Goal: Task Accomplishment & Management: Use online tool/utility

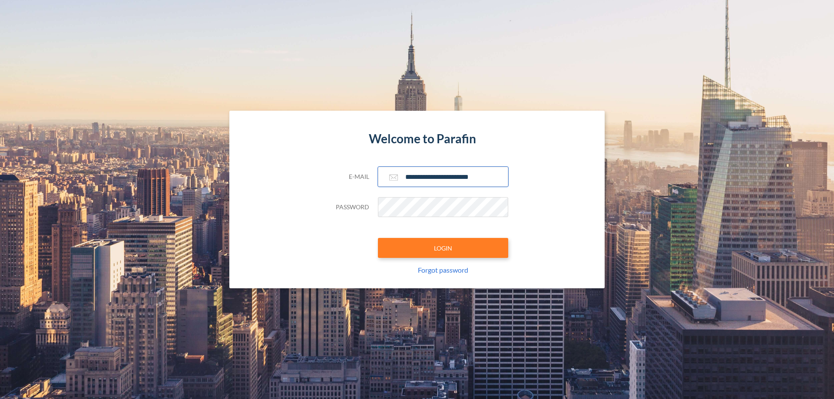
type input "**********"
click at [443, 248] on button "LOGIN" at bounding box center [443, 248] width 130 height 20
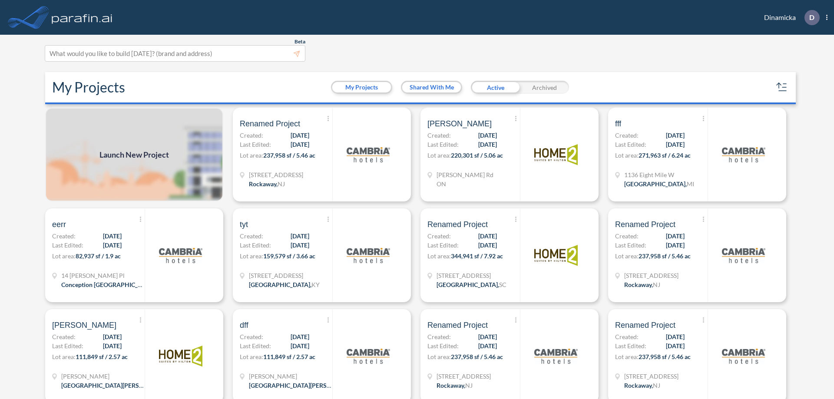
scroll to position [2, 0]
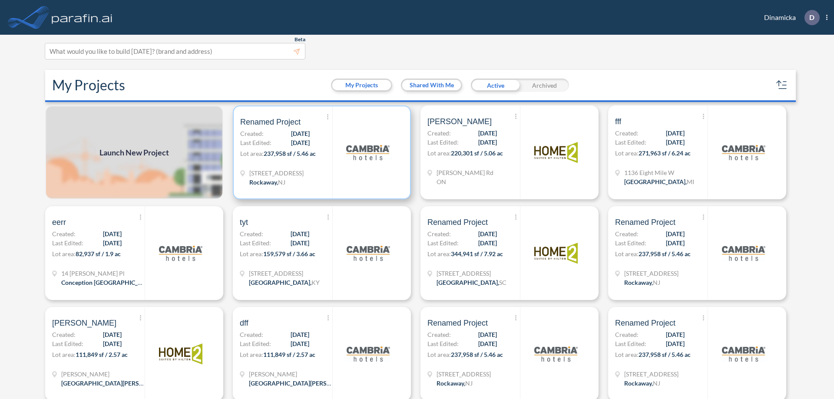
click at [320, 153] on p "Lot area: 237,958 sf / 5.46 ac" at bounding box center [286, 155] width 92 height 13
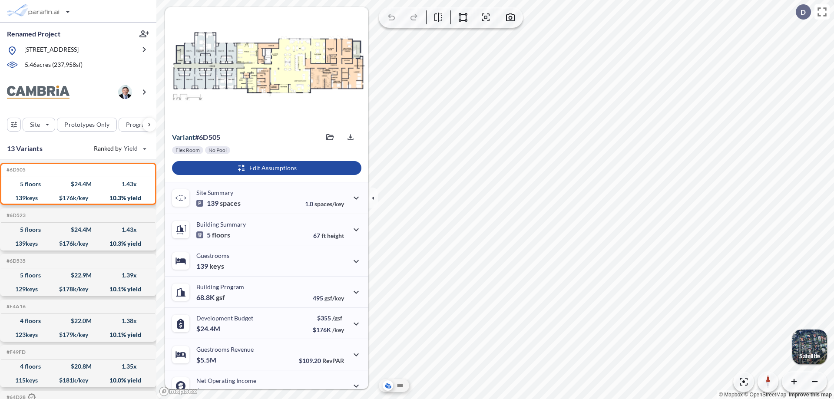
scroll to position [44, 0]
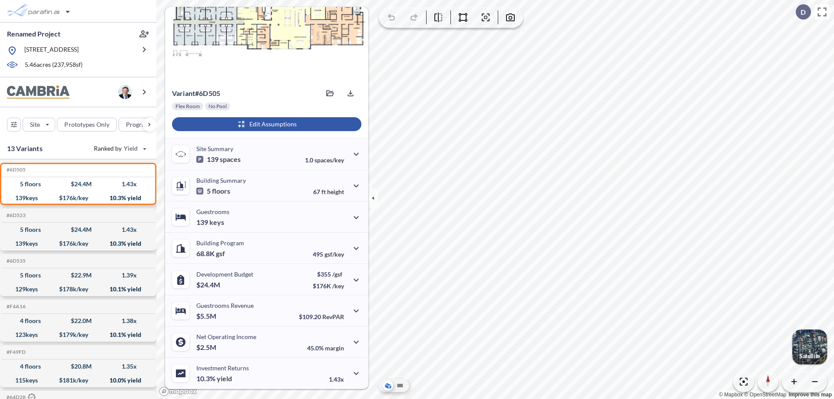
click at [265, 124] on div "button" at bounding box center [266, 124] width 189 height 14
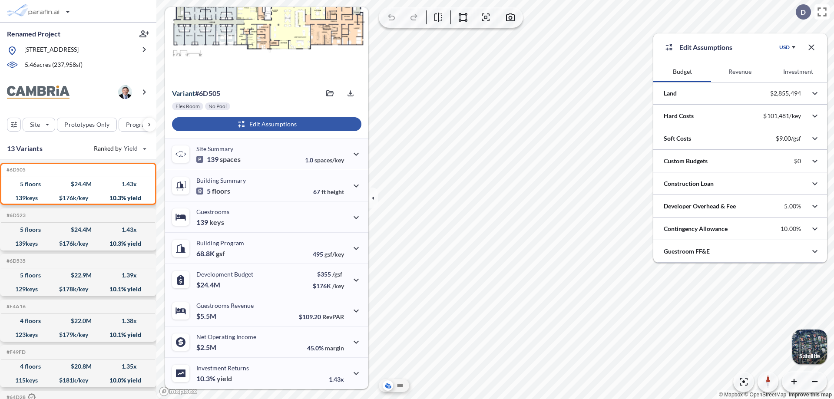
click at [740, 72] on button "Revenue" at bounding box center [740, 71] width 58 height 21
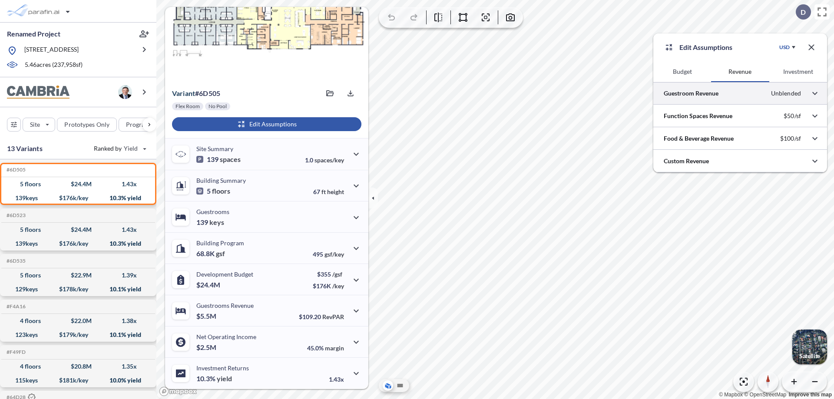
click at [740, 93] on div at bounding box center [740, 93] width 174 height 22
